Goal: Transaction & Acquisition: Purchase product/service

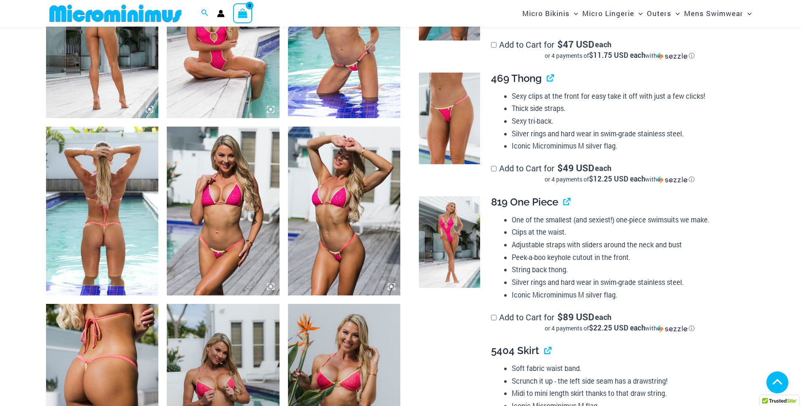
scroll to position [668, 0]
click at [448, 238] on img at bounding box center [449, 242] width 61 height 92
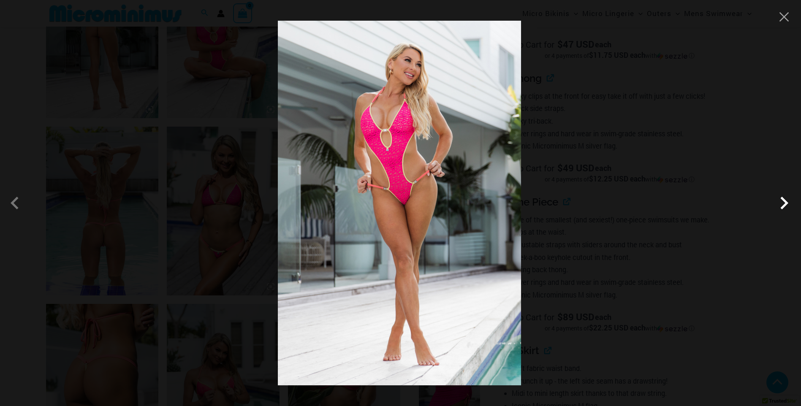
click at [786, 201] on span at bounding box center [783, 202] width 25 height 25
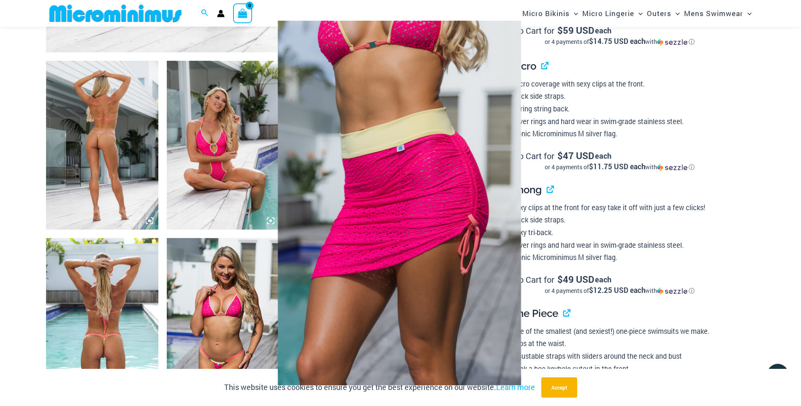
scroll to position [541, 0]
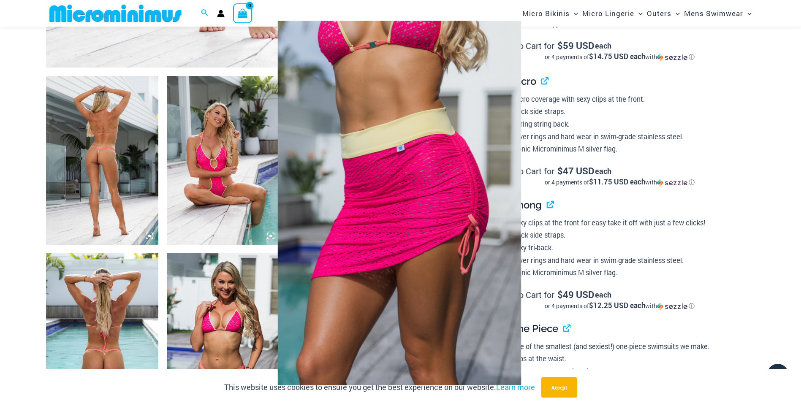
click at [142, 182] on div at bounding box center [400, 203] width 801 height 406
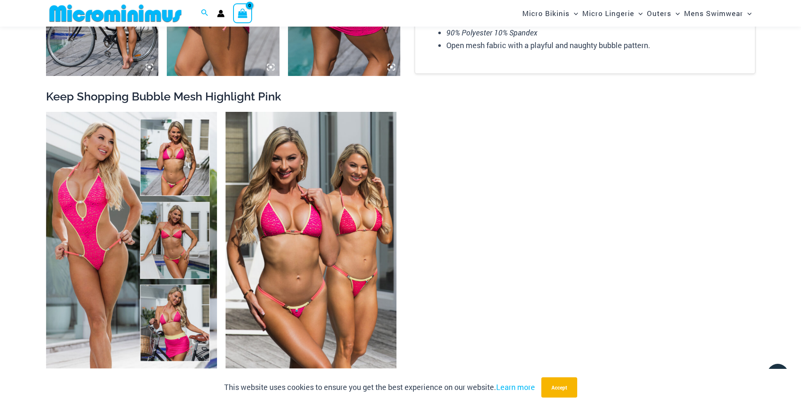
scroll to position [1428, 0]
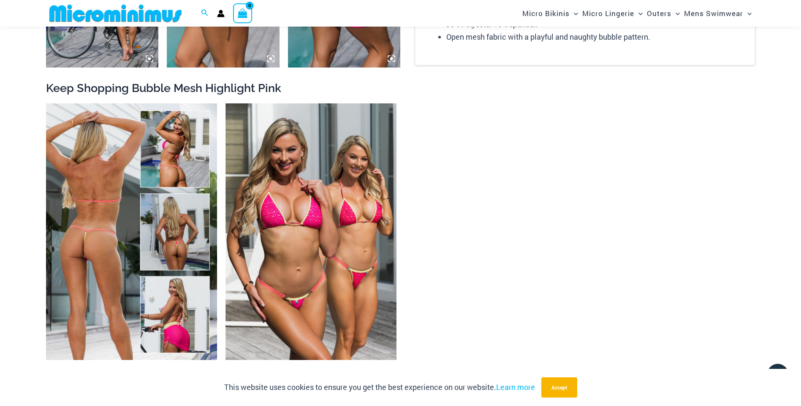
click at [100, 238] on img at bounding box center [131, 231] width 171 height 257
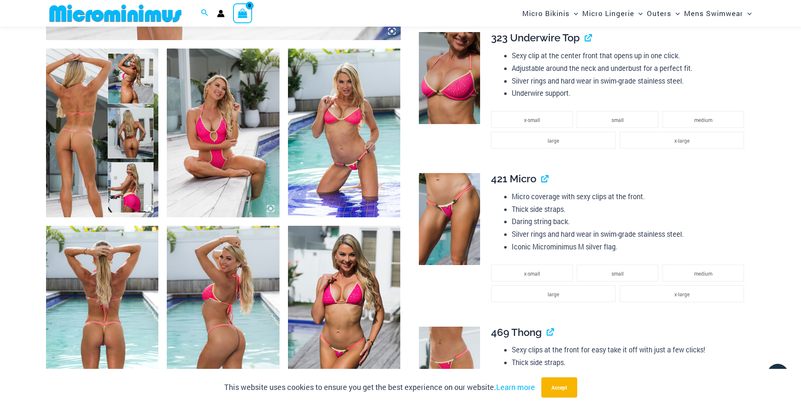
scroll to position [547, 0]
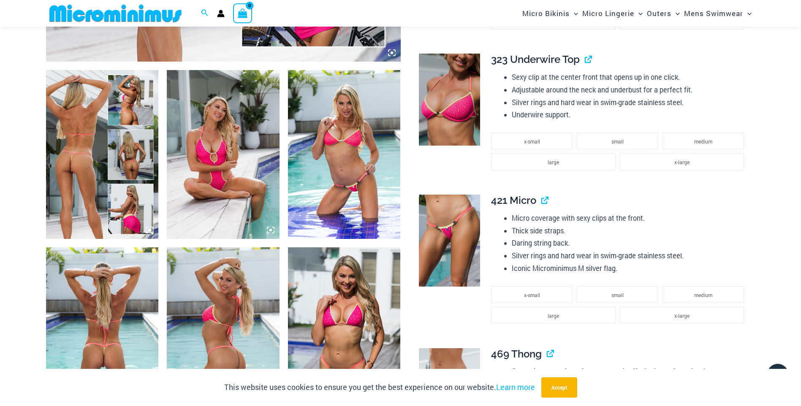
click at [212, 147] on img at bounding box center [223, 154] width 113 height 169
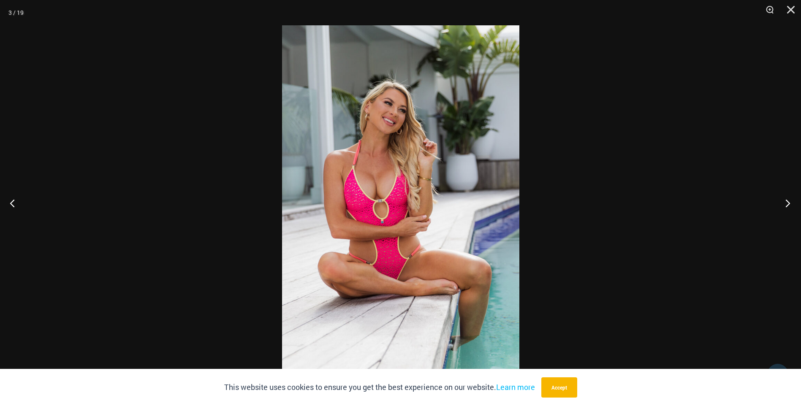
click at [786, 204] on button "Next" at bounding box center [785, 203] width 32 height 42
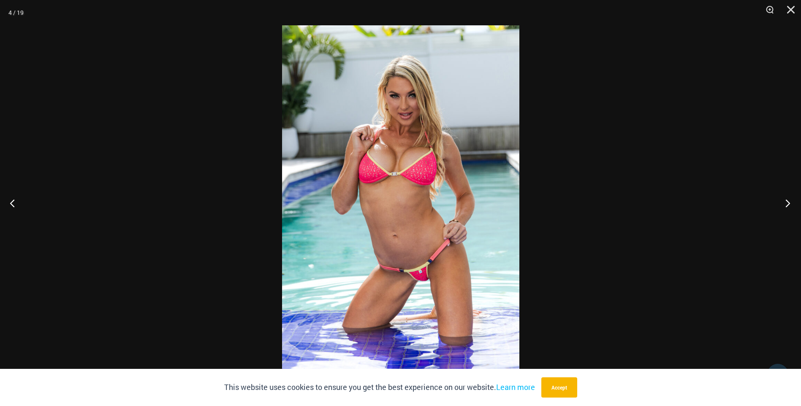
click at [786, 204] on button "Next" at bounding box center [785, 203] width 32 height 42
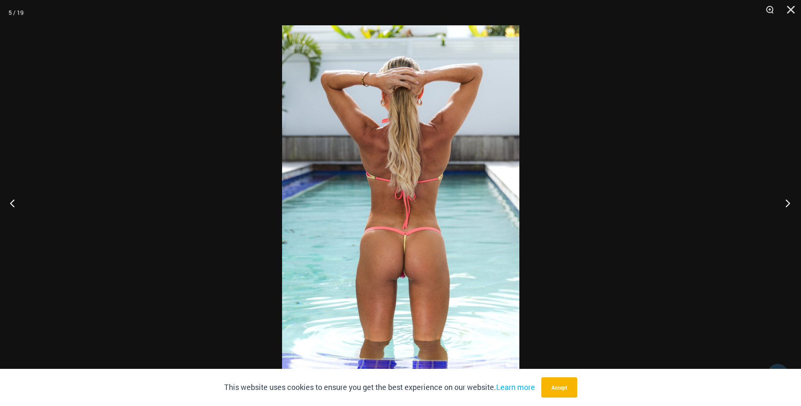
click at [786, 204] on button "Next" at bounding box center [785, 203] width 32 height 42
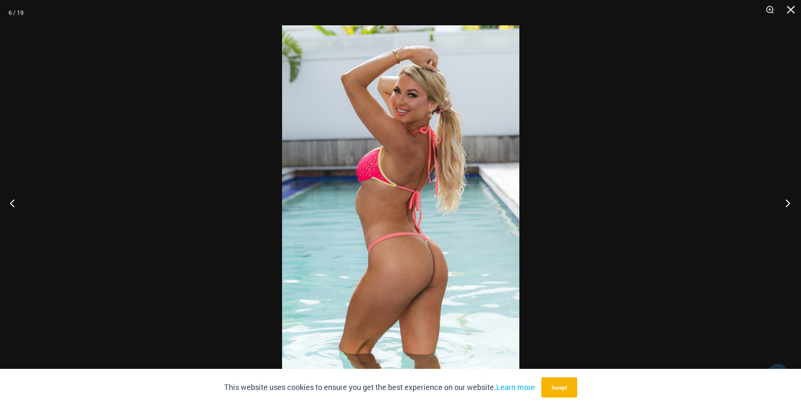
click at [786, 204] on button "Next" at bounding box center [785, 203] width 32 height 42
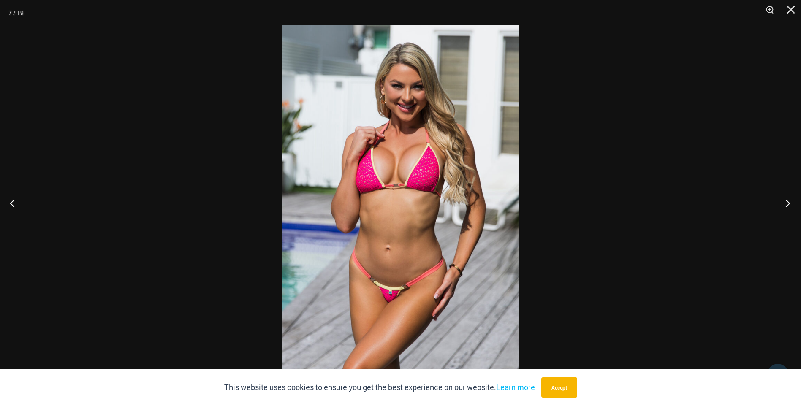
click at [786, 204] on button "Next" at bounding box center [785, 203] width 32 height 42
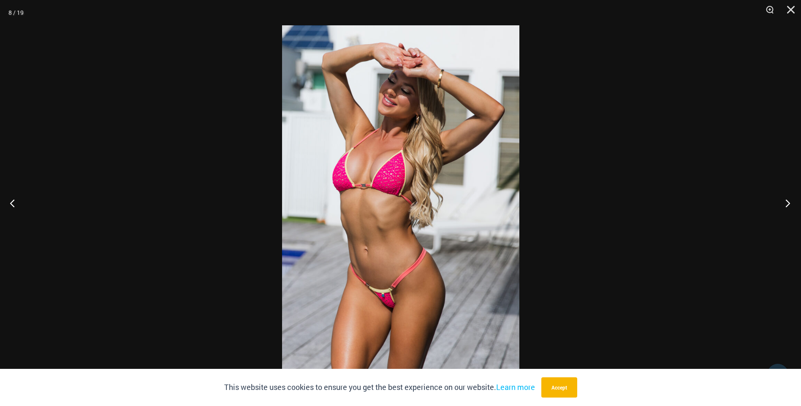
click at [786, 204] on button "Next" at bounding box center [785, 203] width 32 height 42
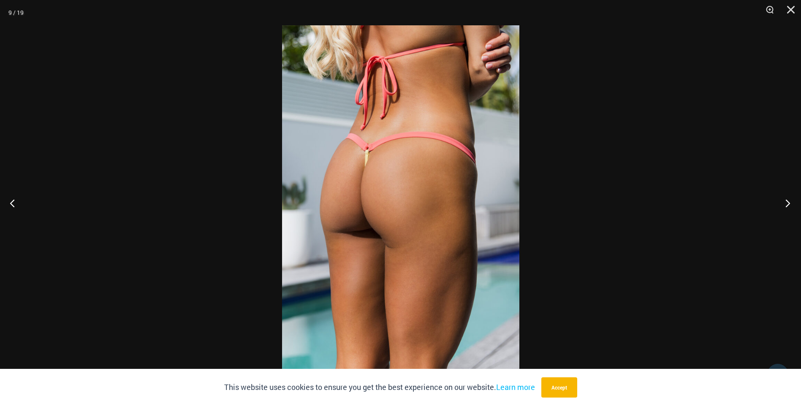
click at [786, 204] on button "Next" at bounding box center [785, 203] width 32 height 42
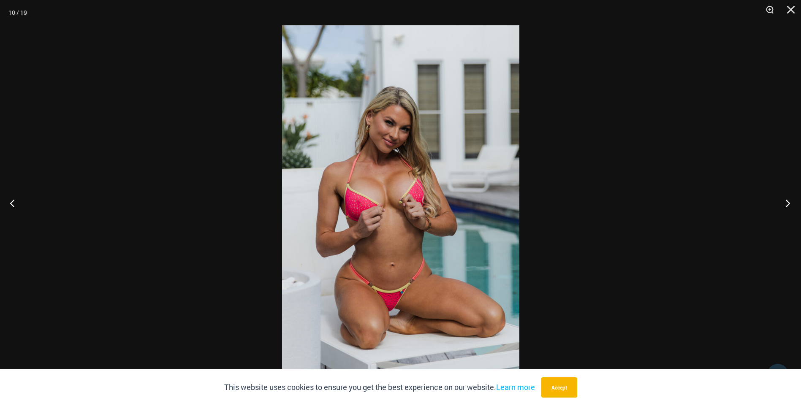
click at [786, 204] on button "Next" at bounding box center [785, 203] width 32 height 42
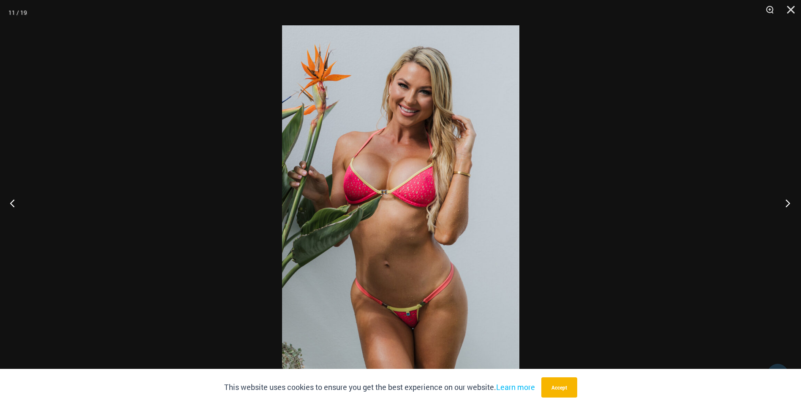
click at [786, 204] on button "Next" at bounding box center [785, 203] width 32 height 42
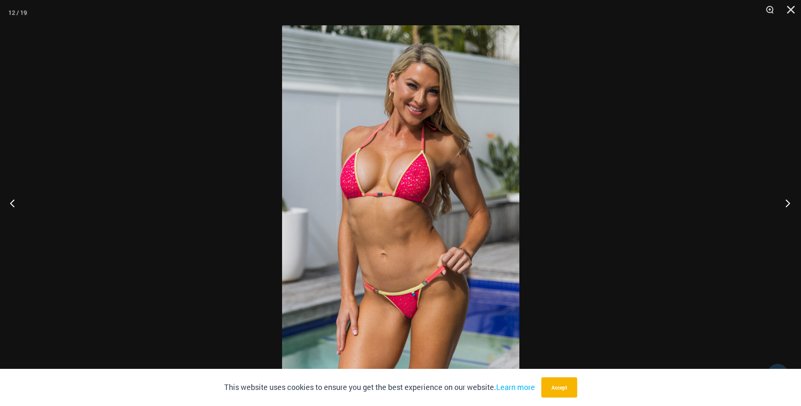
click at [786, 204] on button "Next" at bounding box center [785, 203] width 32 height 42
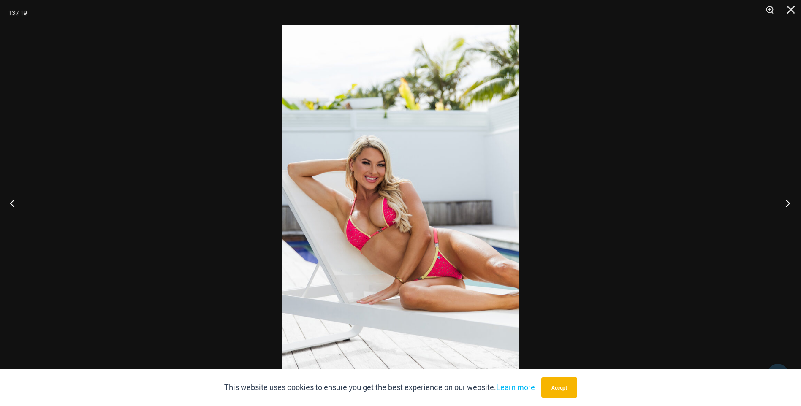
click at [786, 204] on button "Next" at bounding box center [785, 203] width 32 height 42
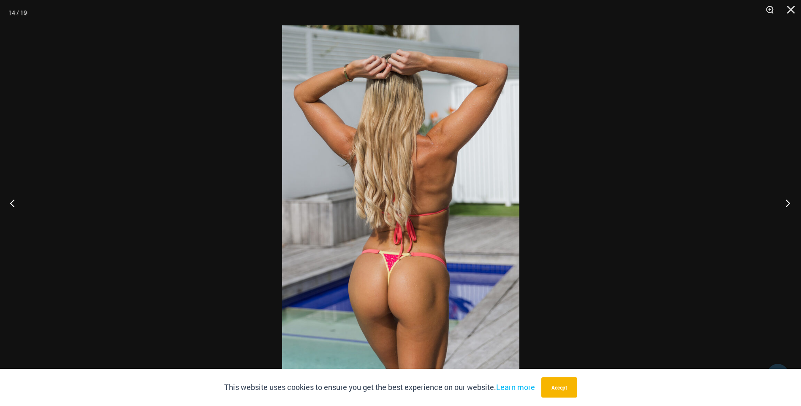
click at [786, 204] on button "Next" at bounding box center [785, 203] width 32 height 42
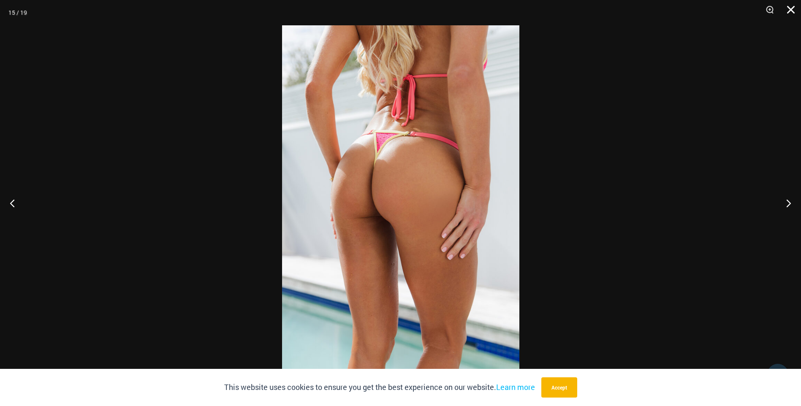
click at [794, 12] on button "Close" at bounding box center [787, 12] width 21 height 25
